Goal: Task Accomplishment & Management: Manage account settings

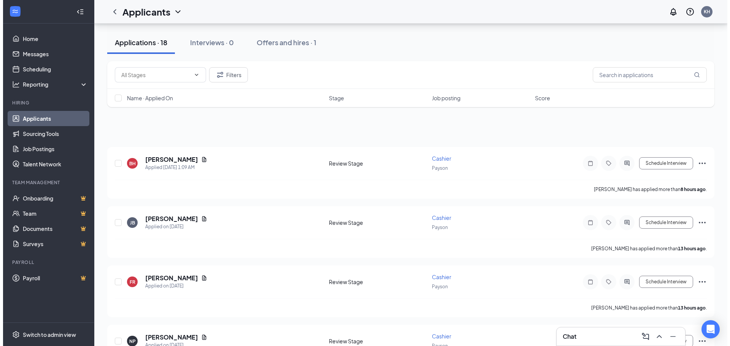
scroll to position [304, 0]
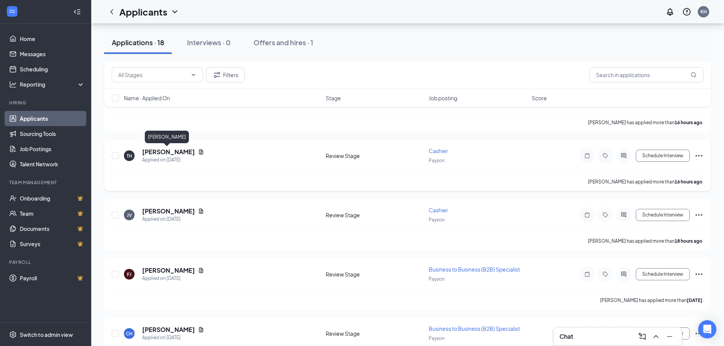
click at [178, 151] on h5 "[PERSON_NAME]" at bounding box center [168, 152] width 53 height 8
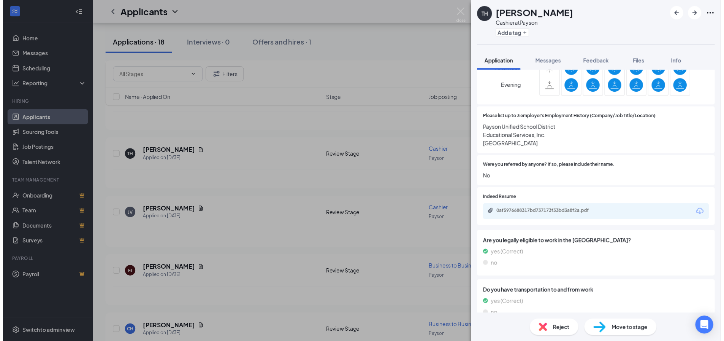
scroll to position [532, 0]
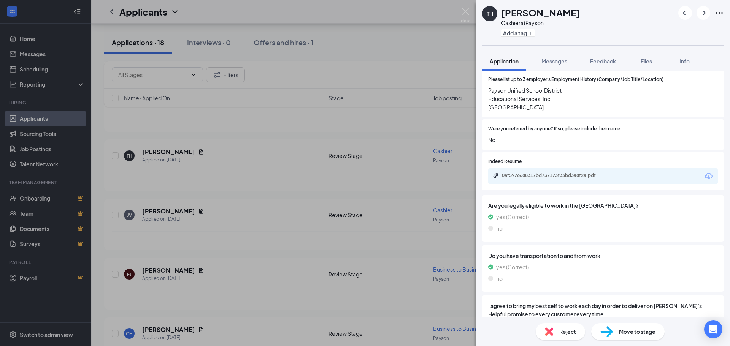
click at [582, 171] on div "0af5976688317bd737173f33bd3a8f2a.pdf" at bounding box center [603, 176] width 230 height 16
click at [583, 173] on div "0af5976688317bd737173f33bd3a8f2a.pdf" at bounding box center [555, 176] width 106 height 6
click at [721, 14] on icon "Ellipses" at bounding box center [719, 12] width 9 height 9
click at [718, 13] on icon "Ellipses" at bounding box center [719, 12] width 9 height 9
click at [517, 33] on button "Add a tag" at bounding box center [518, 33] width 34 height 8
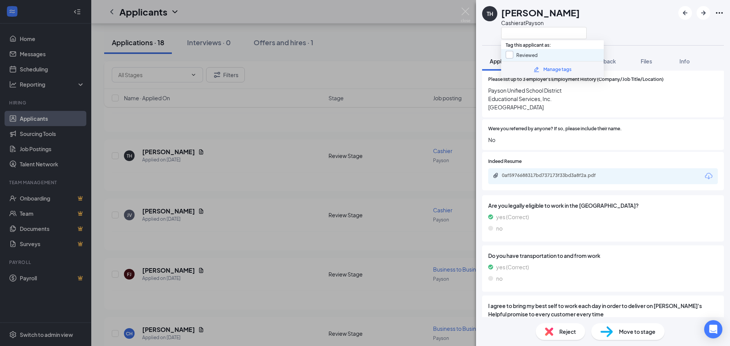
click at [523, 56] on input "Reviewed" at bounding box center [522, 55] width 32 height 8
checkbox input "true"
click at [601, 17] on div "TH [PERSON_NAME] Cashier at [GEOGRAPHIC_DATA]" at bounding box center [603, 22] width 254 height 45
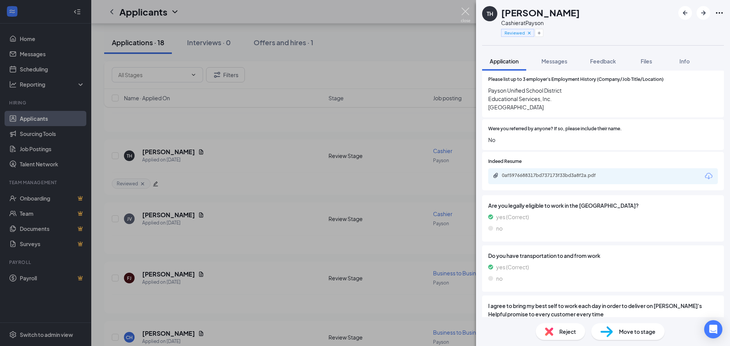
click at [468, 13] on img at bounding box center [466, 15] width 10 height 15
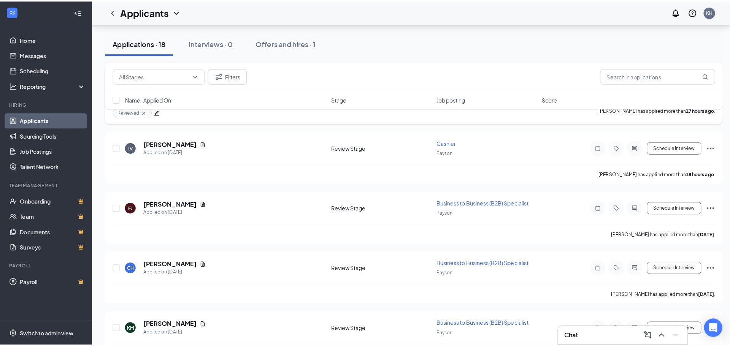
scroll to position [380, 0]
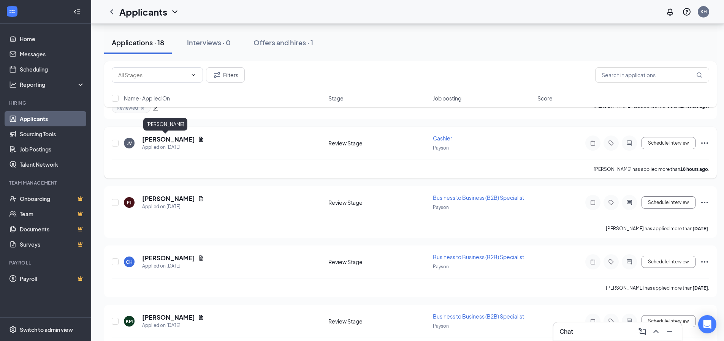
click at [159, 140] on h5 "[PERSON_NAME]" at bounding box center [168, 139] width 53 height 8
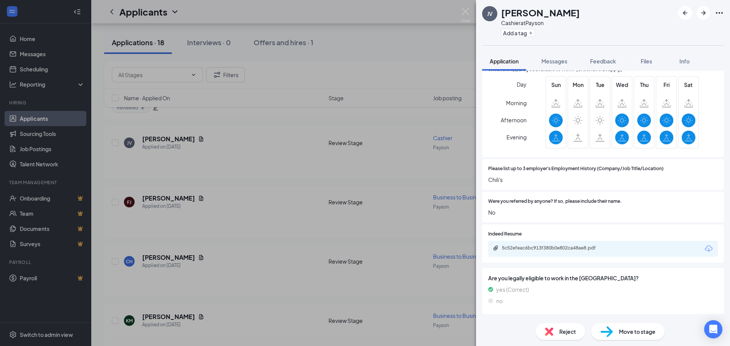
scroll to position [456, 0]
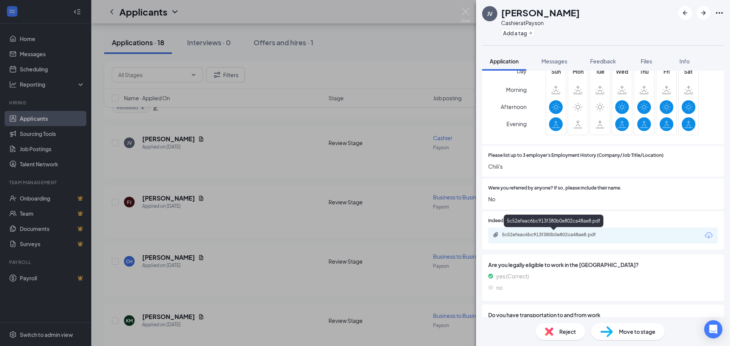
click at [601, 233] on div "5c52efeac6bc913f380b0e802ca48ae8.pdf" at bounding box center [555, 235] width 106 height 6
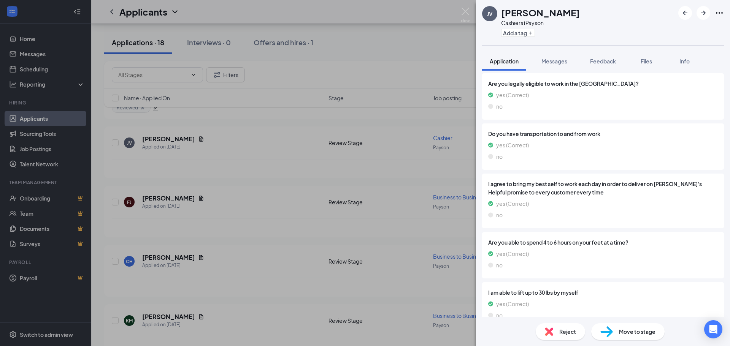
scroll to position [651, 0]
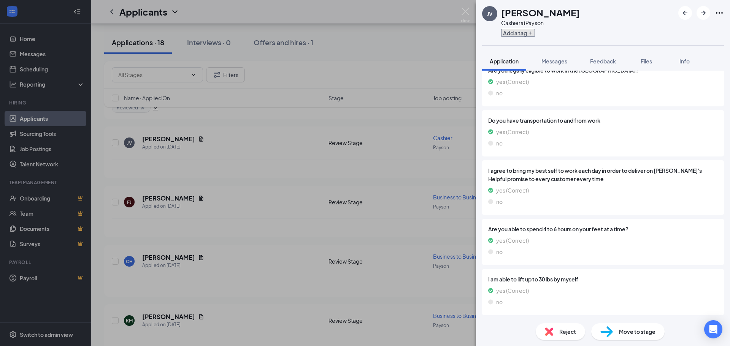
click at [524, 32] on button "Add a tag" at bounding box center [518, 33] width 34 height 8
click at [512, 54] on input "Reviewed" at bounding box center [522, 55] width 32 height 8
checkbox input "true"
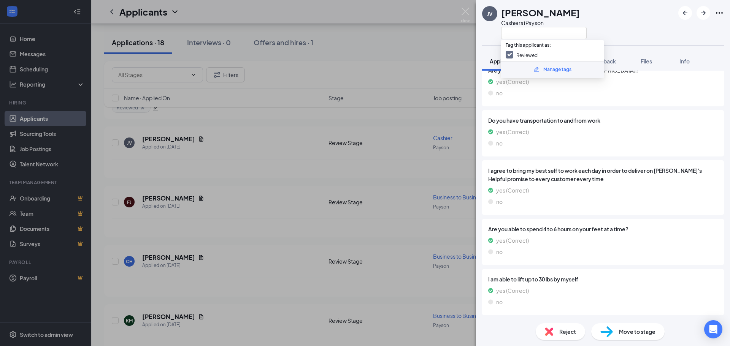
click at [627, 25] on div "JV [PERSON_NAME] at [PERSON_NAME]" at bounding box center [603, 22] width 254 height 45
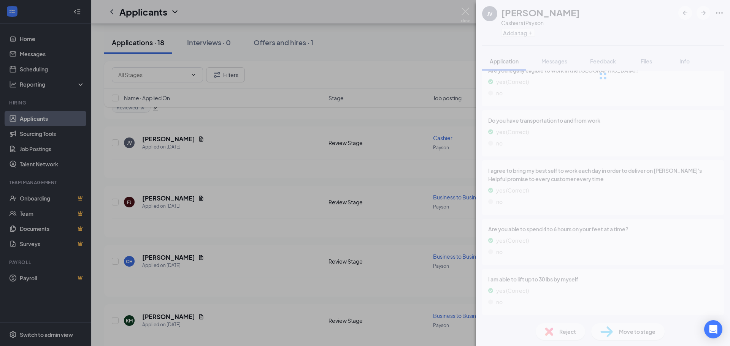
scroll to position [648, 0]
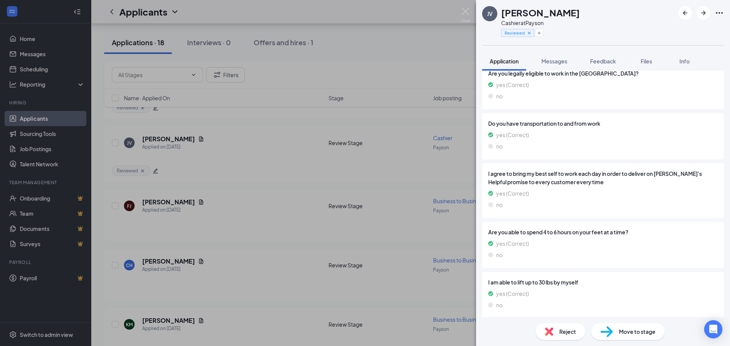
click at [621, 331] on span "Move to stage" at bounding box center [637, 332] width 36 height 8
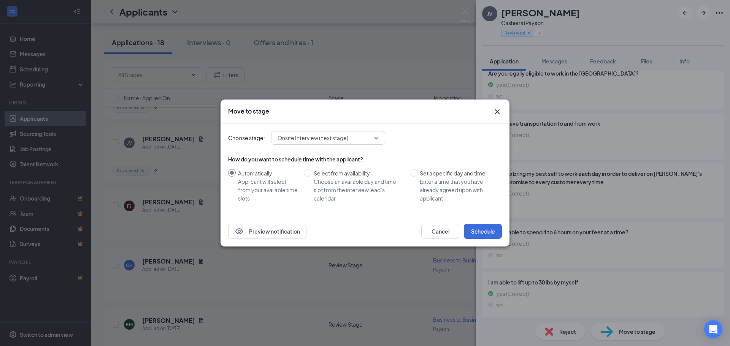
click at [498, 110] on icon "Cross" at bounding box center [497, 111] width 9 height 9
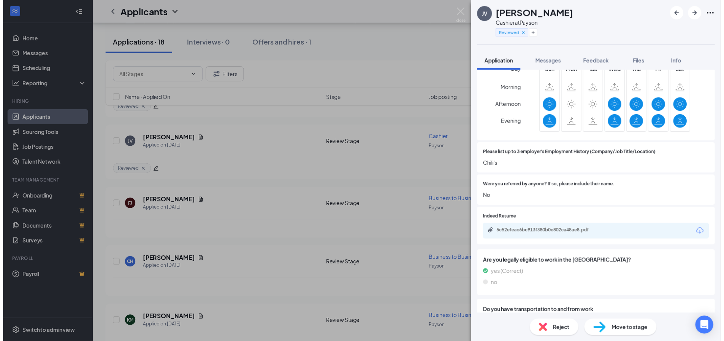
scroll to position [230, 0]
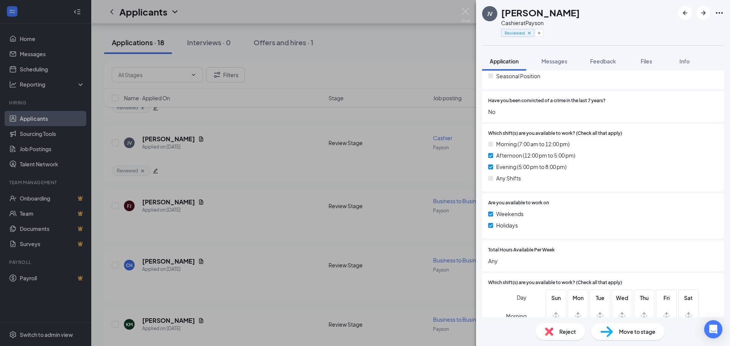
click at [718, 14] on icon "Ellipses" at bounding box center [719, 12] width 9 height 9
click at [679, 50] on link "Flag applicant" at bounding box center [678, 47] width 82 height 8
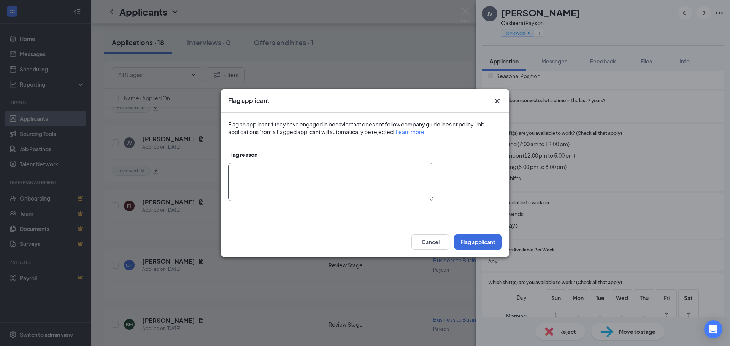
click at [287, 176] on textarea at bounding box center [330, 182] width 205 height 38
type textarea "GOOD"
click at [469, 242] on button "Flag applicant" at bounding box center [478, 242] width 48 height 15
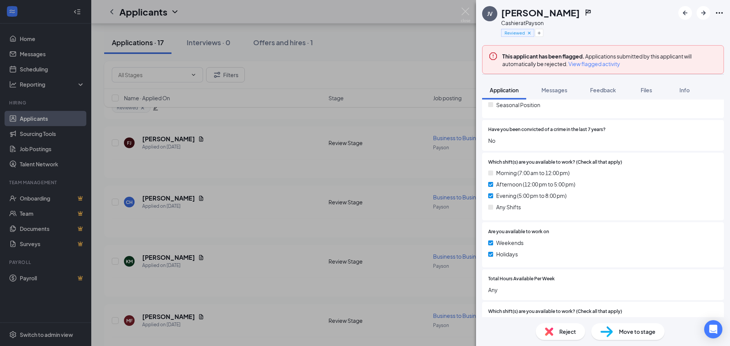
click at [597, 64] on span "View flagged activity" at bounding box center [594, 64] width 52 height 8
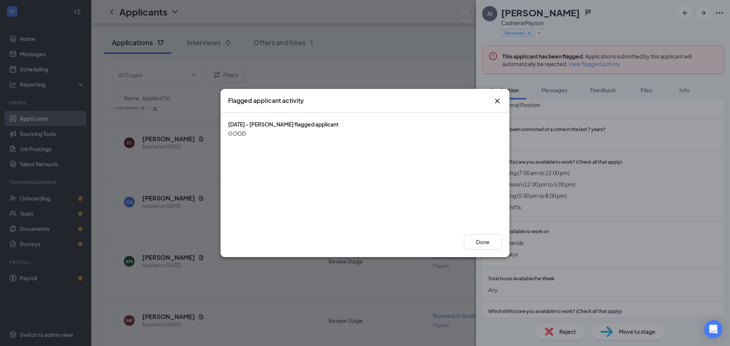
click at [340, 130] on div "GOOD" at bounding box center [365, 134] width 274 height 8
click at [293, 128] on div "[DATE] - [PERSON_NAME] flagged applicant" at bounding box center [365, 125] width 274 height 8
click at [228, 135] on div "GOOD" at bounding box center [365, 134] width 274 height 8
click at [497, 101] on icon "Cross" at bounding box center [497, 101] width 5 height 5
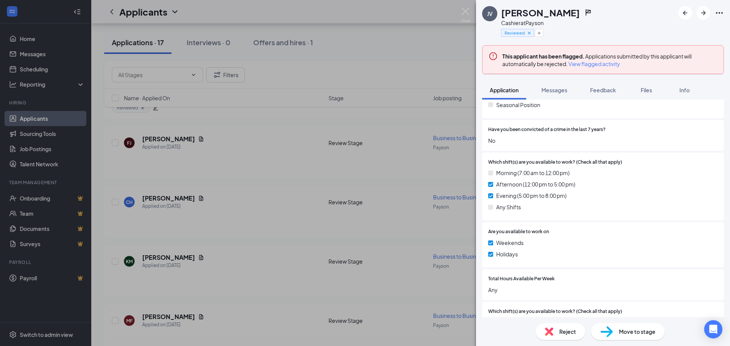
click at [527, 51] on div "This applicant has been flagged. Applications submitted by this applicant will …" at bounding box center [603, 59] width 242 height 29
click at [719, 11] on icon "Ellipses" at bounding box center [719, 12] width 9 height 9
click at [653, 51] on link "Unflag applicant" at bounding box center [678, 47] width 82 height 8
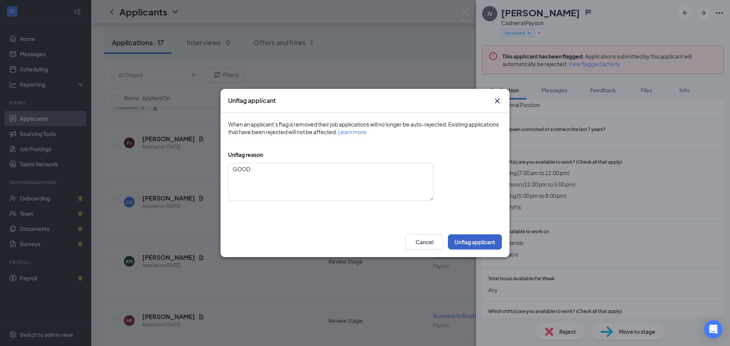
click at [463, 240] on button "Unflag applicant" at bounding box center [475, 242] width 54 height 15
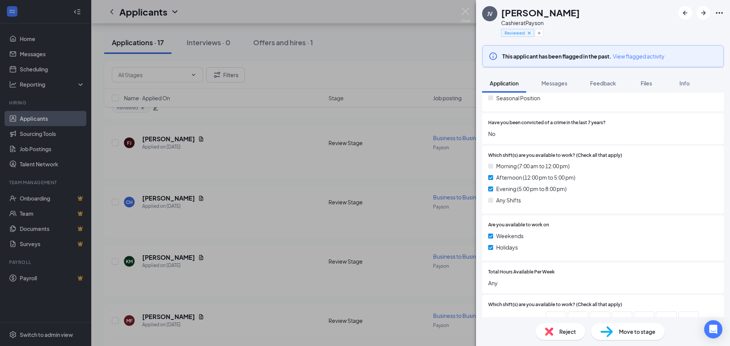
click at [291, 148] on div "JV [PERSON_NAME] at [PERSON_NAME] Reviewed This applicant has been flagged in t…" at bounding box center [365, 173] width 730 height 346
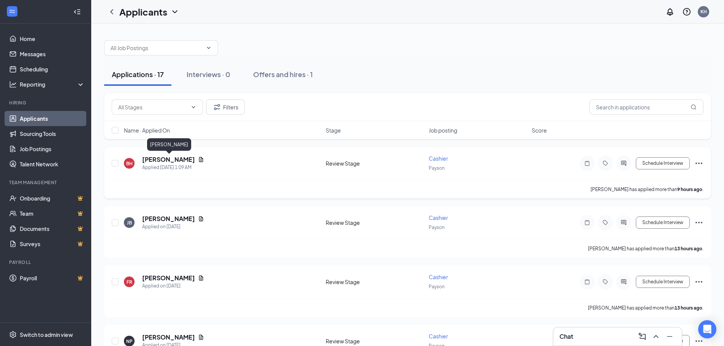
click at [186, 160] on h5 "[PERSON_NAME]" at bounding box center [168, 159] width 53 height 8
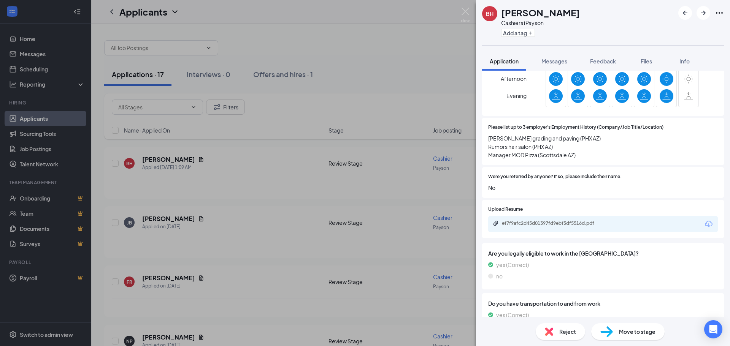
scroll to position [494, 0]
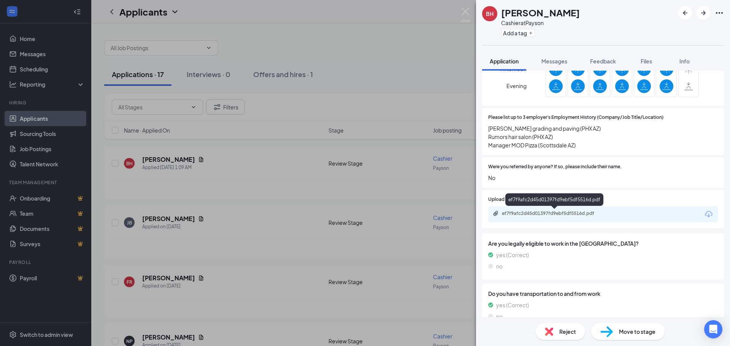
click at [576, 215] on div "ef7f9afc2d45d01397fd9ebf5df5516d.pdf" at bounding box center [555, 214] width 106 height 6
click at [467, 8] on img at bounding box center [466, 15] width 10 height 15
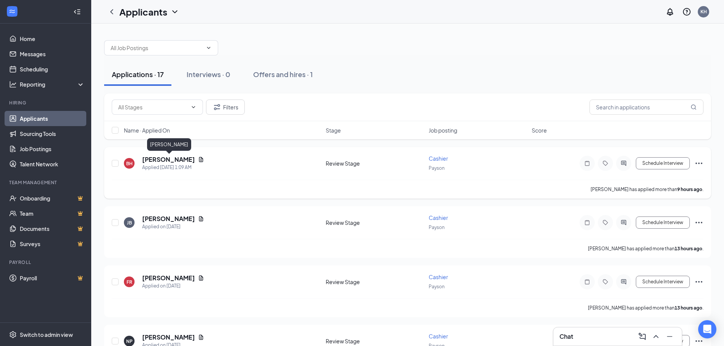
click at [180, 161] on h5 "[PERSON_NAME]" at bounding box center [168, 159] width 53 height 8
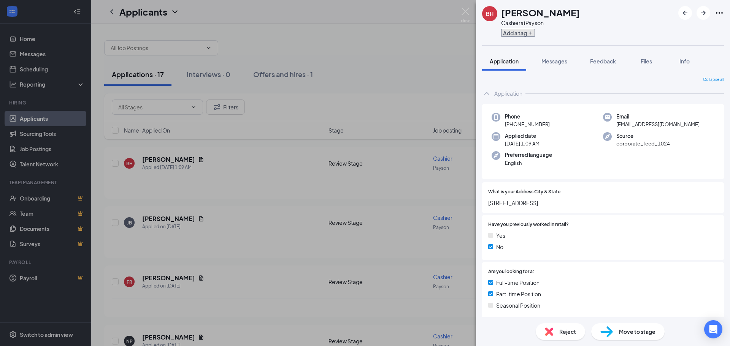
click at [506, 32] on button "Add a tag" at bounding box center [518, 33] width 34 height 8
click at [519, 54] on input "Reviewed" at bounding box center [522, 55] width 32 height 8
checkbox input "true"
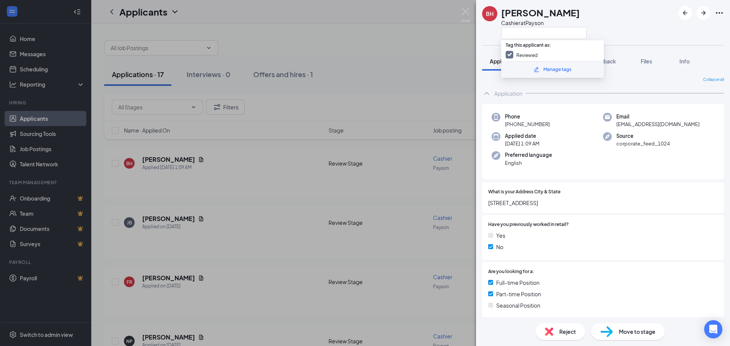
click at [602, 22] on div "BH [PERSON_NAME] Cashier at [GEOGRAPHIC_DATA]" at bounding box center [603, 22] width 254 height 45
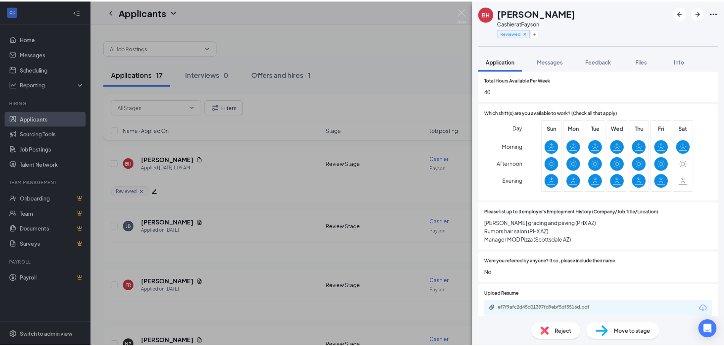
scroll to position [418, 0]
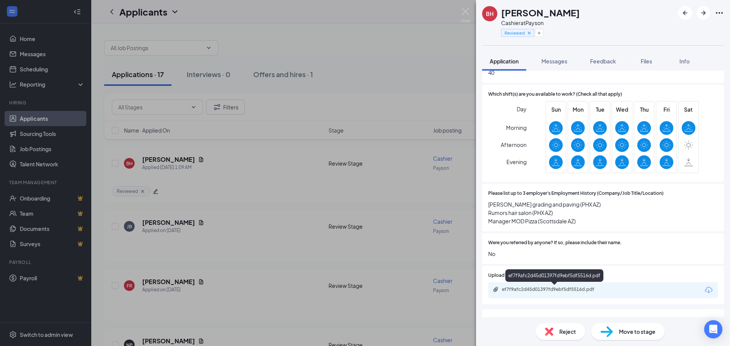
click at [540, 293] on div "ef7f9afc2d45d01397fd9ebf5df5516d.pdf" at bounding box center [555, 290] width 106 height 6
click at [469, 9] on img at bounding box center [466, 15] width 10 height 15
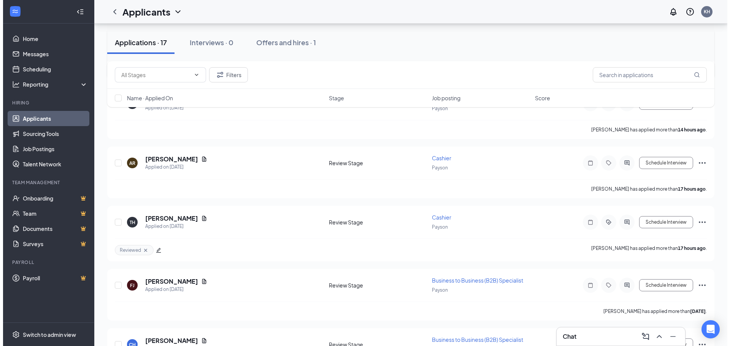
scroll to position [228, 0]
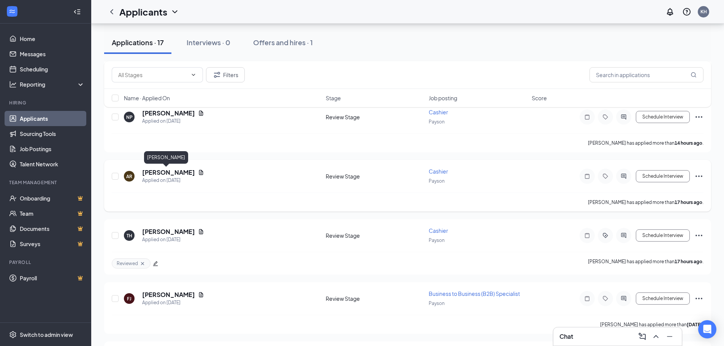
click at [163, 173] on h5 "[PERSON_NAME]" at bounding box center [168, 172] width 53 height 8
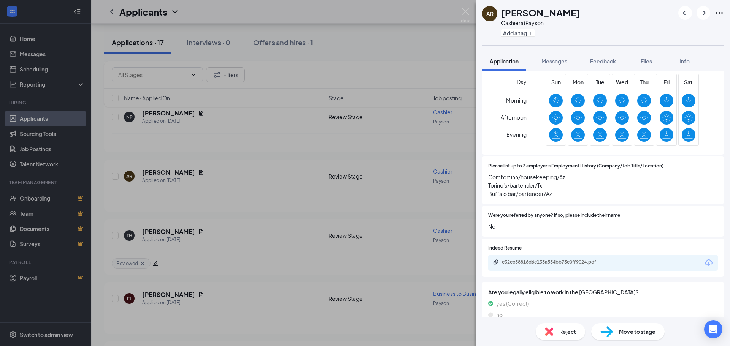
scroll to position [494, 0]
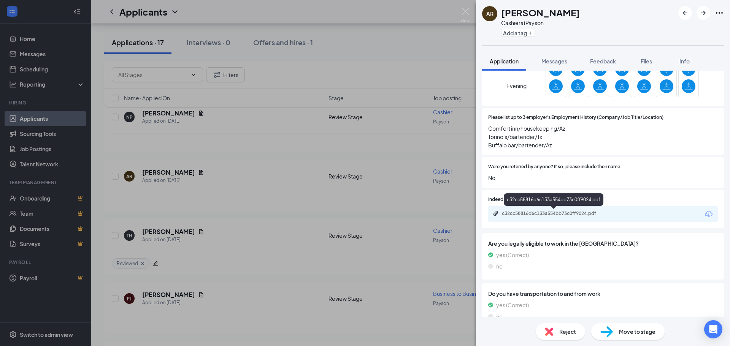
click at [587, 216] on div "c32cc58816d6c133a554bb73c0ff9024.pdf" at bounding box center [555, 214] width 106 height 6
click at [463, 12] on img at bounding box center [466, 15] width 10 height 15
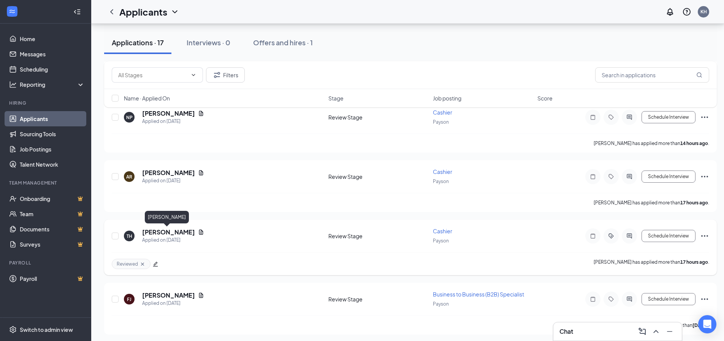
click at [160, 230] on h5 "[PERSON_NAME]" at bounding box center [168, 232] width 53 height 8
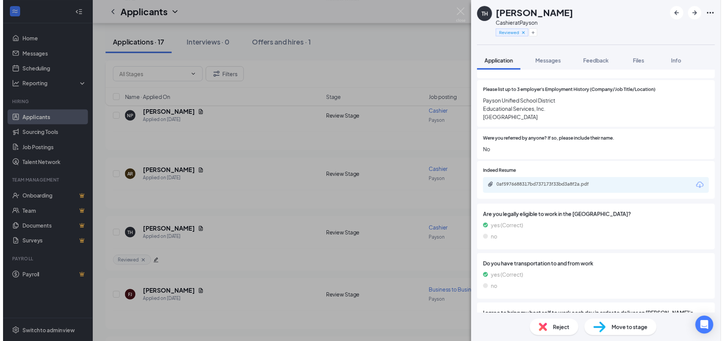
scroll to position [532, 0]
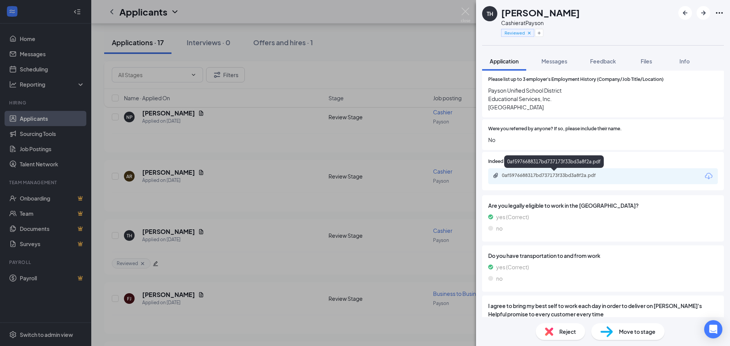
click at [563, 178] on div "0af5976688317bd737173f33bd3a8f2a.pdf" at bounding box center [555, 176] width 106 height 6
click at [465, 12] on img at bounding box center [466, 15] width 10 height 15
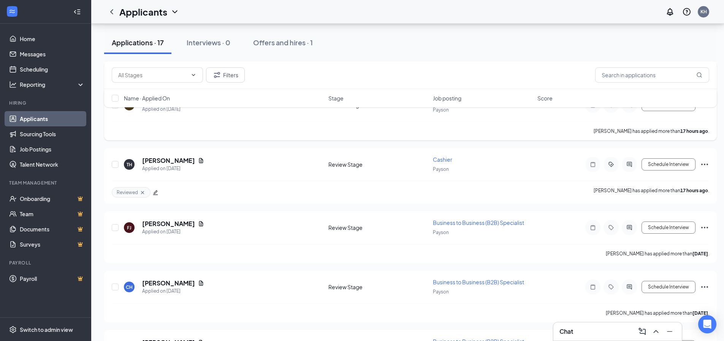
scroll to position [304, 0]
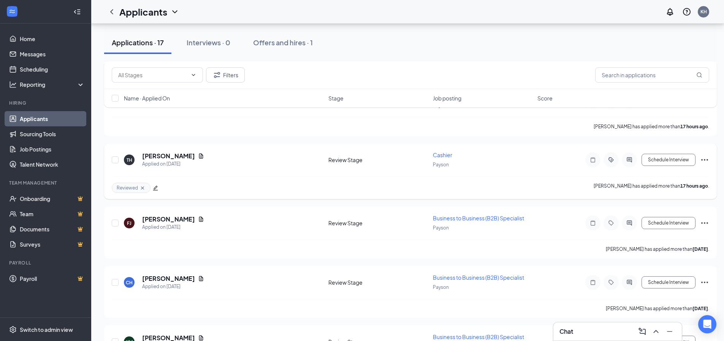
click at [125, 186] on span "Reviewed" at bounding box center [127, 187] width 21 height 6
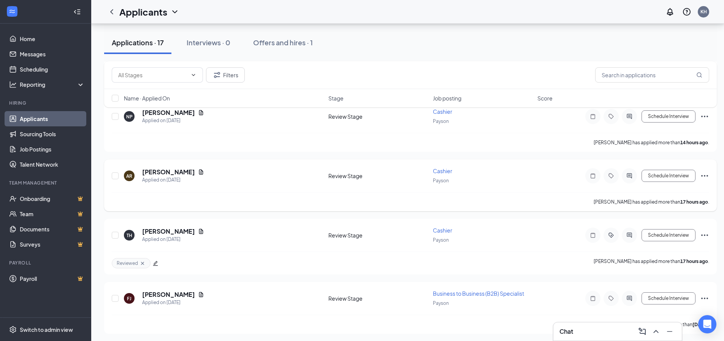
scroll to position [228, 0]
click at [212, 178] on div "AR [PERSON_NAME] Applied on [DATE]" at bounding box center [224, 176] width 200 height 16
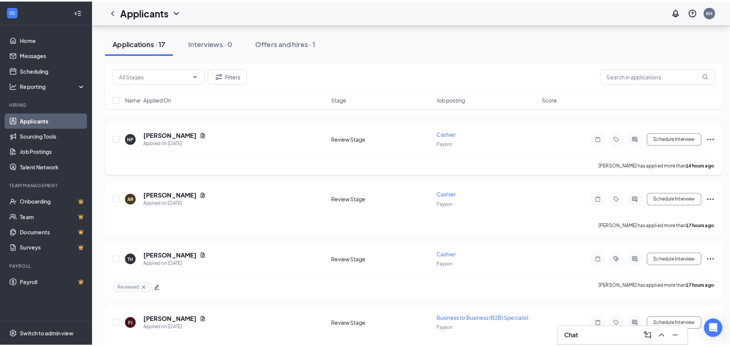
scroll to position [152, 0]
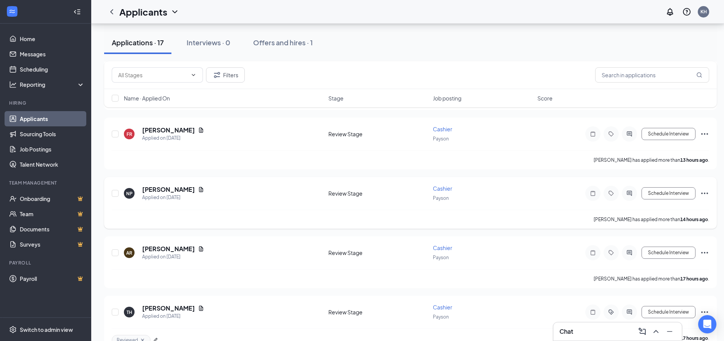
click at [222, 191] on div "NP [PERSON_NAME] Applied on [DATE]" at bounding box center [224, 193] width 200 height 16
click at [168, 191] on h5 "[PERSON_NAME]" at bounding box center [168, 189] width 53 height 8
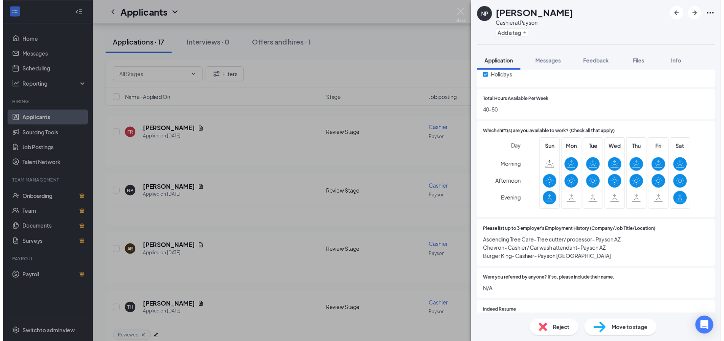
scroll to position [380, 0]
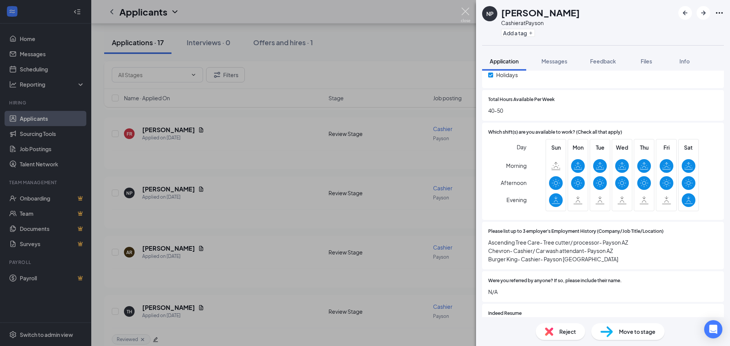
click at [461, 11] on img at bounding box center [466, 15] width 10 height 15
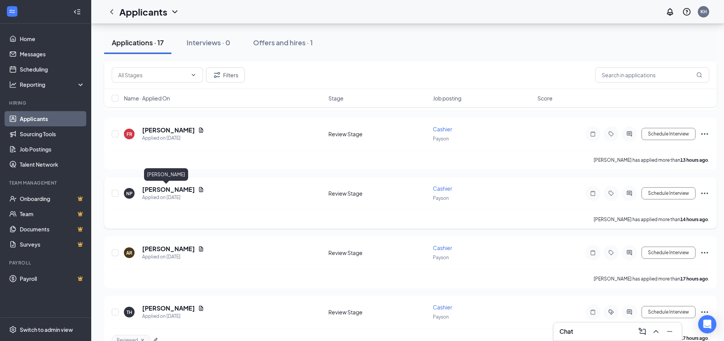
click at [174, 187] on h5 "[PERSON_NAME]" at bounding box center [168, 189] width 53 height 8
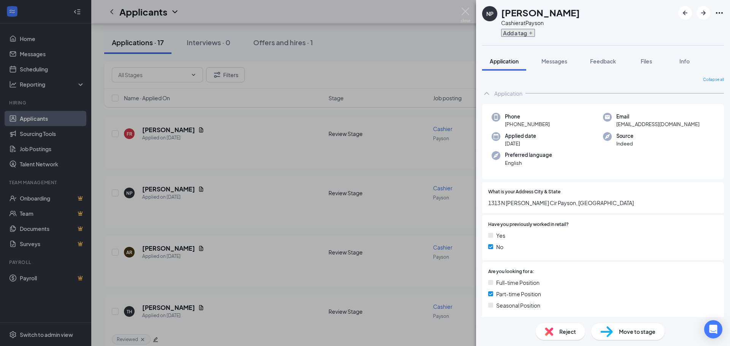
click at [526, 33] on button "Add a tag" at bounding box center [518, 33] width 34 height 8
click at [509, 55] on input "Reviewed" at bounding box center [522, 55] width 32 height 8
checkbox input "true"
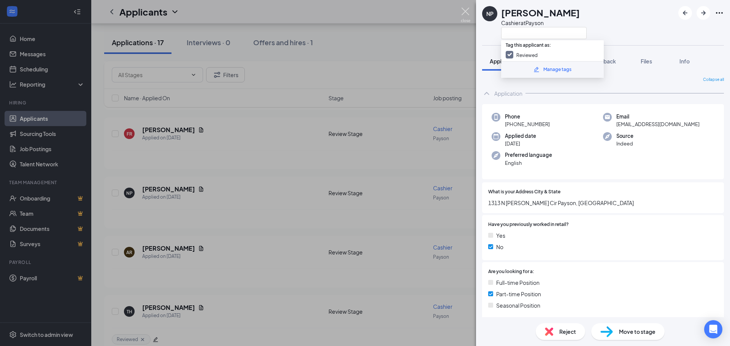
click at [468, 12] on img at bounding box center [466, 15] width 10 height 15
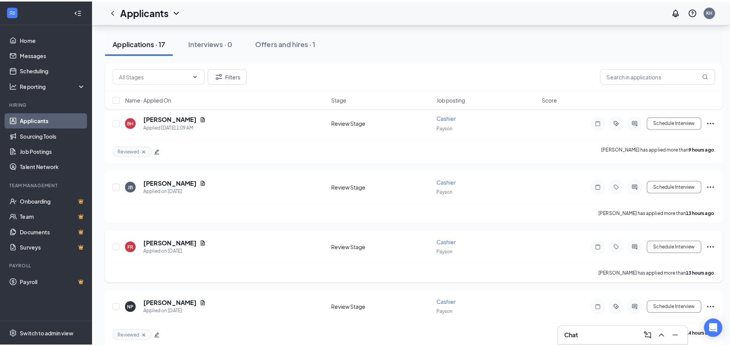
scroll to position [38, 0]
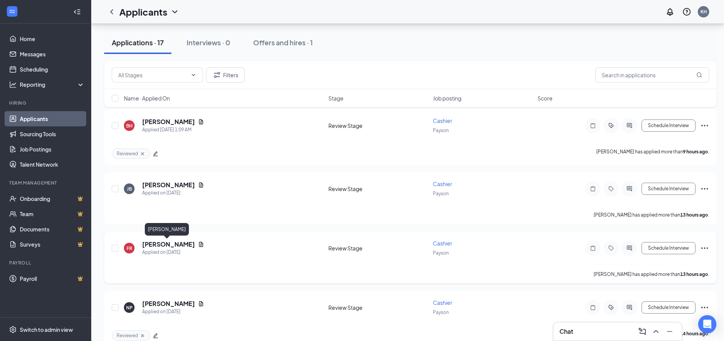
click at [159, 243] on h5 "[PERSON_NAME]" at bounding box center [168, 244] width 53 height 8
